Goal: Find specific page/section: Find specific page/section

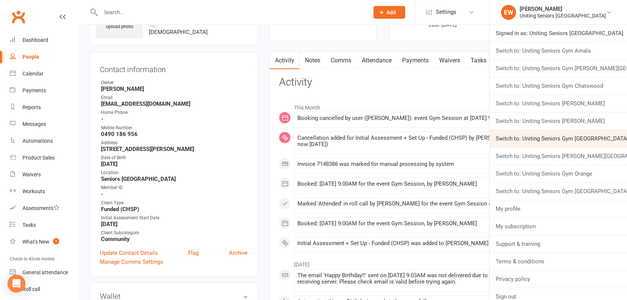
click at [596, 134] on link "Switch to: Uniting Seniors Gym [GEOGRAPHIC_DATA]" at bounding box center [557, 138] width 137 height 17
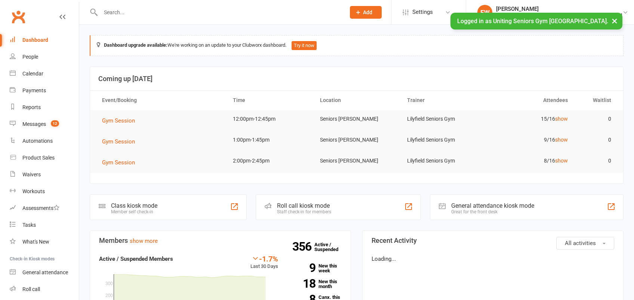
click at [170, 9] on input "text" at bounding box center [219, 12] width 242 height 10
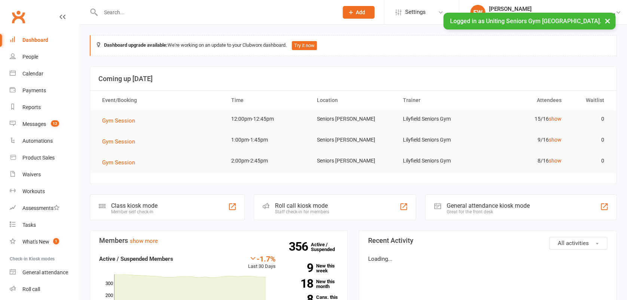
paste input "Annika Andersdotter <annika@sunstone.com.au>"
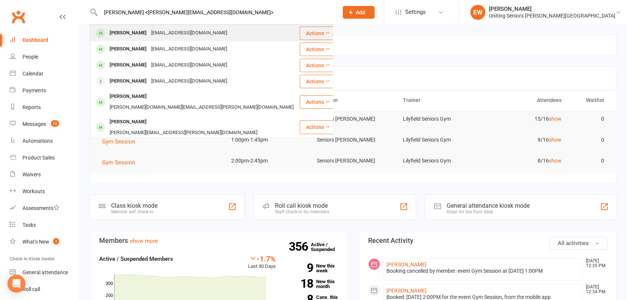
type input "Annika Andersdotter <annika@sunstone.com.au>"
click at [188, 36] on div "annika@sunstone.com.au" at bounding box center [189, 33] width 80 height 11
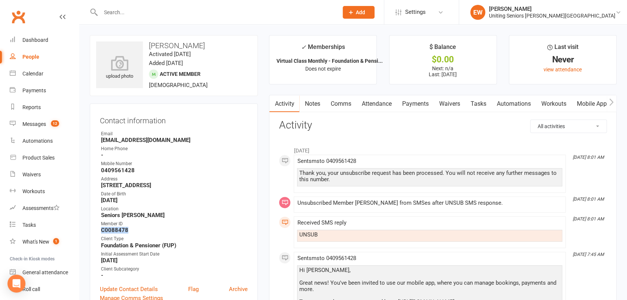
drag, startPoint x: 129, startPoint y: 231, endPoint x: 95, endPoint y: 227, distance: 34.2
click at [95, 227] on div "Contact information Owner Email annika@sunstone.com.au Home Phone - Mobile Numb…" at bounding box center [174, 208] width 168 height 209
copy strong "C0088478"
drag, startPoint x: 177, startPoint y: 49, endPoint x: 150, endPoint y: 48, distance: 27.3
click at [150, 48] on div "upload photo Annika Jaensch Activated 11 April, 2022 Added 8 April, 2022 Active…" at bounding box center [174, 65] width 168 height 61
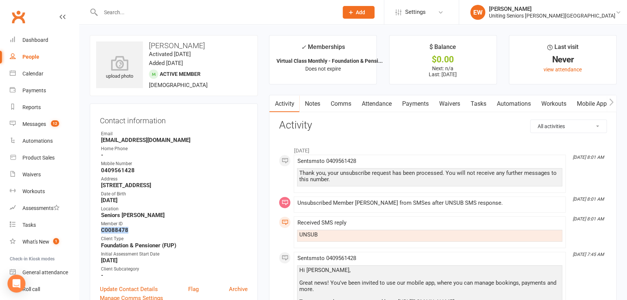
drag, startPoint x: 150, startPoint y: 48, endPoint x: 212, endPoint y: 46, distance: 62.5
click at [207, 46] on h3 "Annika Jaensch" at bounding box center [173, 45] width 155 height 8
click at [203, 45] on h3 "Annika Jaensch" at bounding box center [173, 45] width 155 height 8
drag, startPoint x: 200, startPoint y: 43, endPoint x: 138, endPoint y: 44, distance: 61.7
click at [138, 44] on div "upload photo Annika Jaensch Activated 11 April, 2022 Added 8 April, 2022 Active…" at bounding box center [174, 65] width 168 height 61
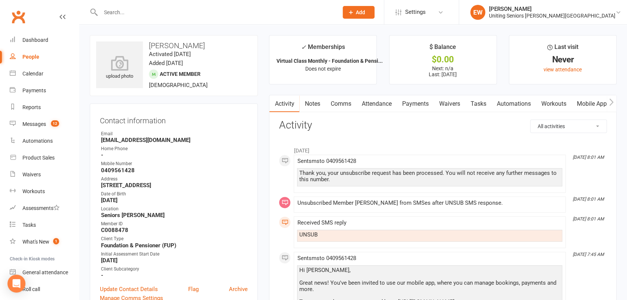
copy div "upload photo Annika Jaensch"
click at [582, 125] on select "All activities Bookings / Attendances Communications Notes Failed SMSes Grading…" at bounding box center [568, 126] width 76 height 13
select select "MembershipLogEntry"
click at [530, 120] on select "All activities Bookings / Attendances Communications Notes Failed SMSes Grading…" at bounding box center [568, 126] width 76 height 13
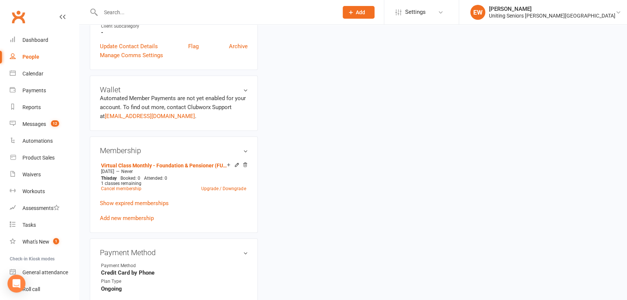
scroll to position [249, 0]
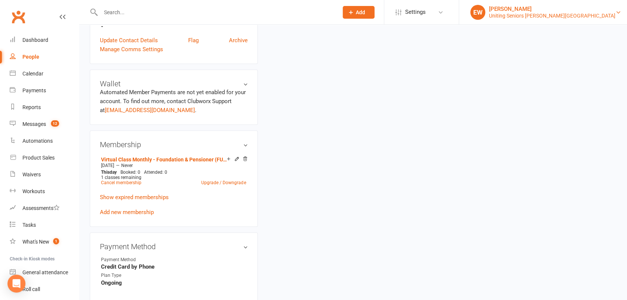
click at [567, 11] on div "[PERSON_NAME]" at bounding box center [552, 9] width 126 height 7
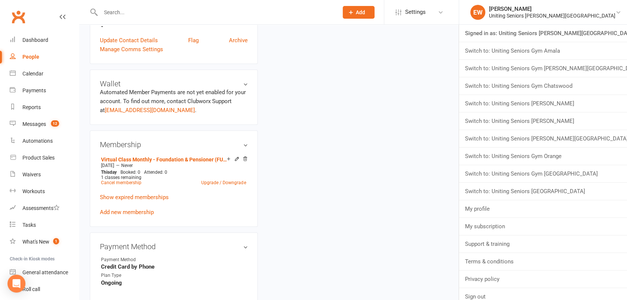
click at [289, 13] on input "text" at bounding box center [215, 12] width 234 height 10
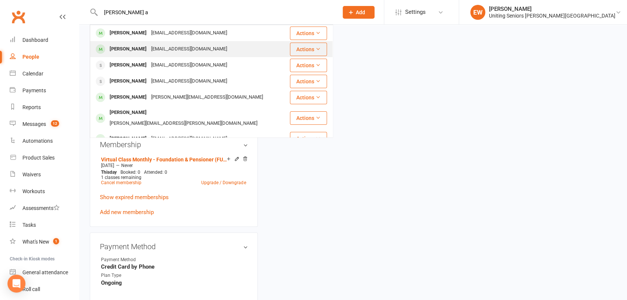
type input "gayle a"
click at [172, 46] on div "solar.power23@outlook.com" at bounding box center [189, 49] width 80 height 11
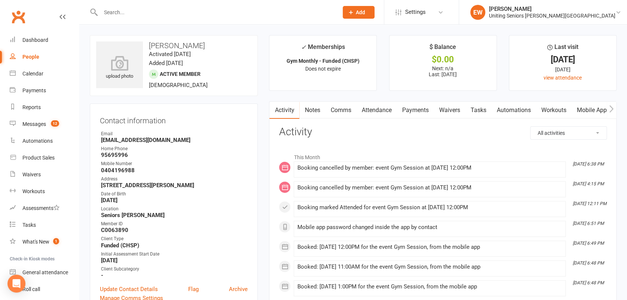
click at [382, 114] on link "Attendance" at bounding box center [376, 110] width 40 height 17
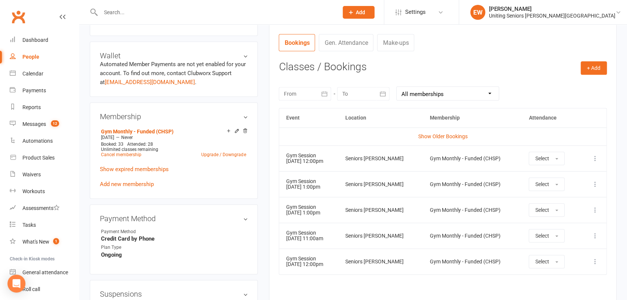
scroll to position [299, 0]
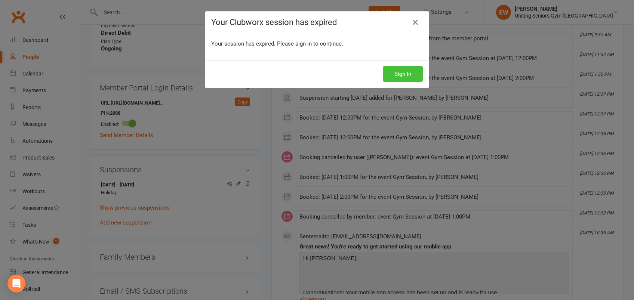
click at [399, 75] on button "Sign In" at bounding box center [403, 74] width 40 height 16
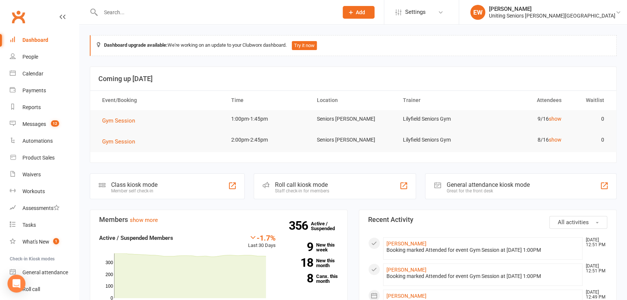
click at [119, 11] on input "text" at bounding box center [215, 12] width 234 height 10
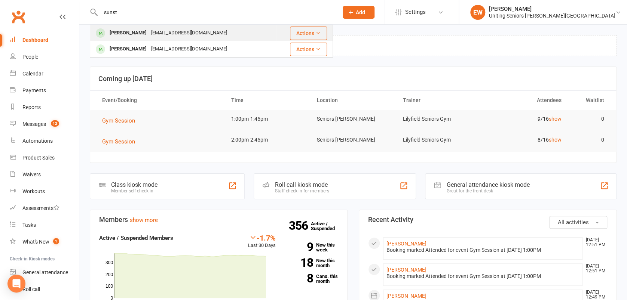
type input "sunst"
click at [194, 34] on div "annika@sunstone.com.au" at bounding box center [189, 33] width 80 height 11
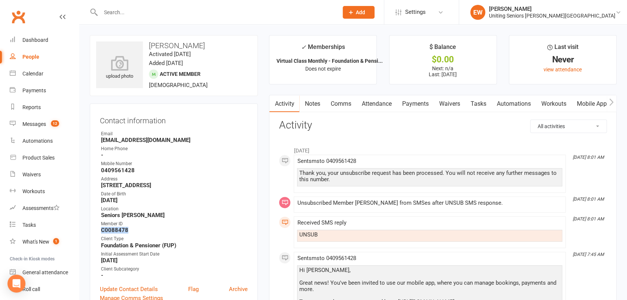
drag, startPoint x: 136, startPoint y: 229, endPoint x: 99, endPoint y: 229, distance: 37.0
click at [99, 229] on div "Contact information Owner Email annika@sunstone.com.au Home Phone - Mobile Numb…" at bounding box center [174, 208] width 168 height 209
copy strong "C0088478"
